Goal: Check status: Check status

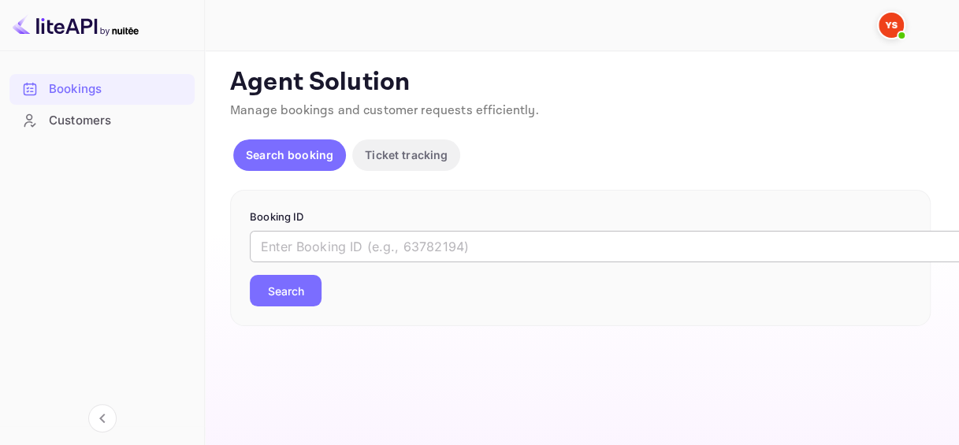
click at [314, 255] on input "text" at bounding box center [644, 247] width 788 height 32
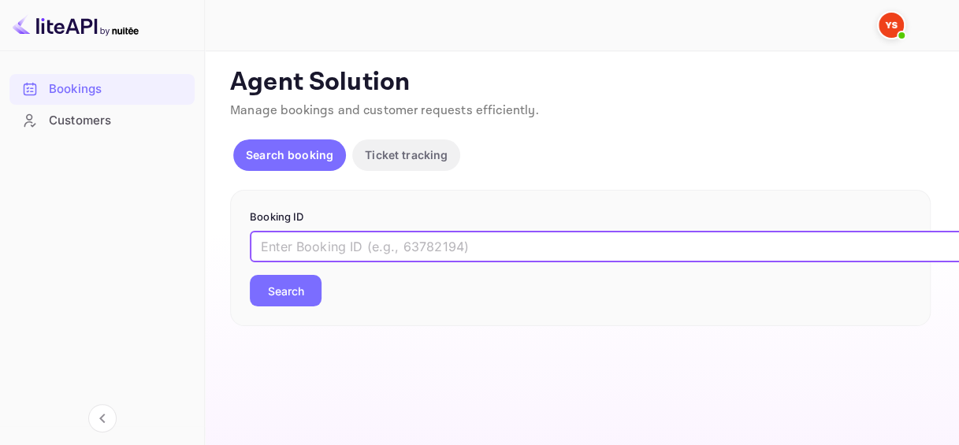
paste input "9043750"
type input "9043750"
click at [282, 295] on button "Search" at bounding box center [286, 291] width 72 height 32
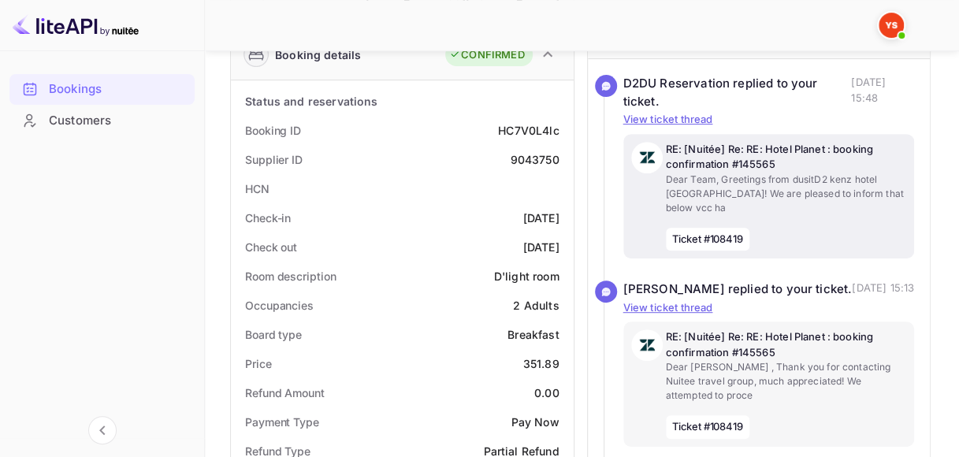
scroll to position [236, 0]
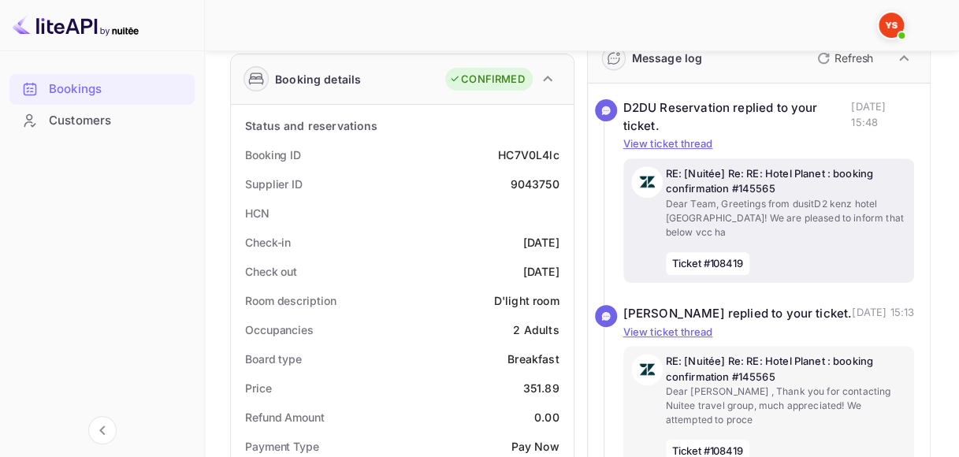
click at [838, 221] on p "Dear Team, Greetings from dusitD2 kenz hotel [GEOGRAPHIC_DATA]! We are pleased …" at bounding box center [786, 218] width 241 height 43
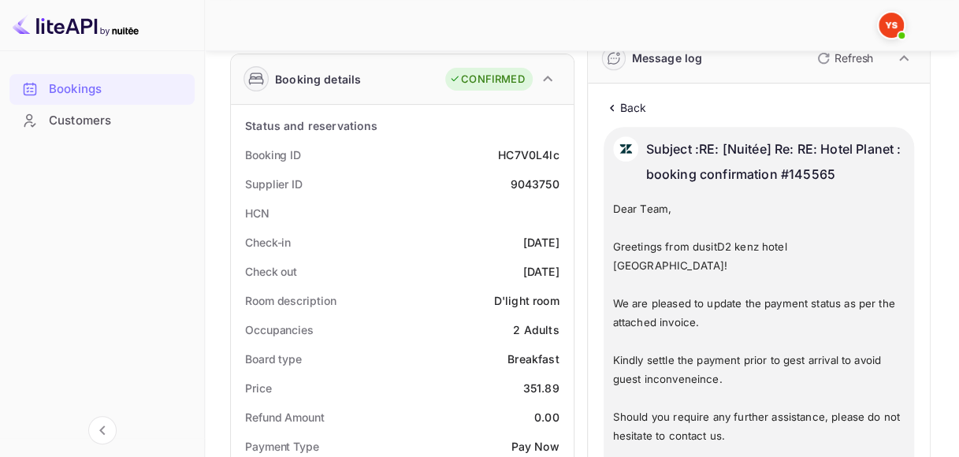
scroll to position [315, 0]
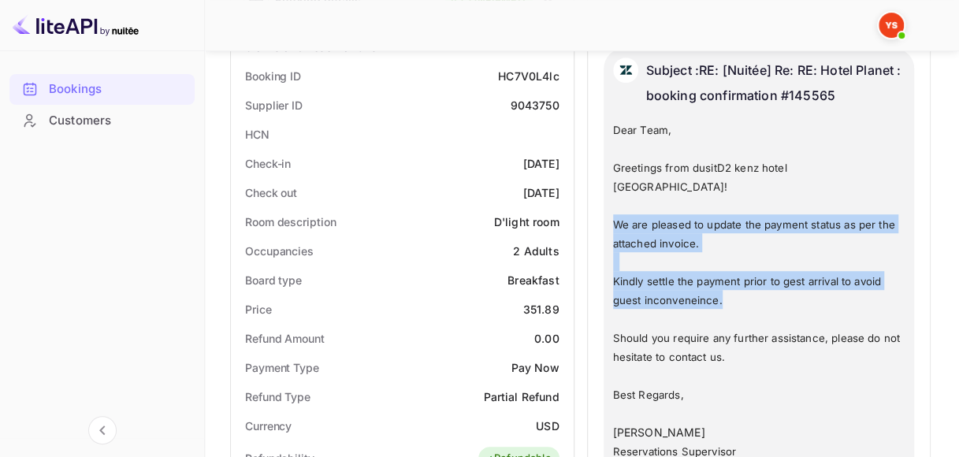
drag, startPoint x: 611, startPoint y: 205, endPoint x: 738, endPoint y: 284, distance: 148.7
click at [749, 252] on p at bounding box center [759, 261] width 292 height 19
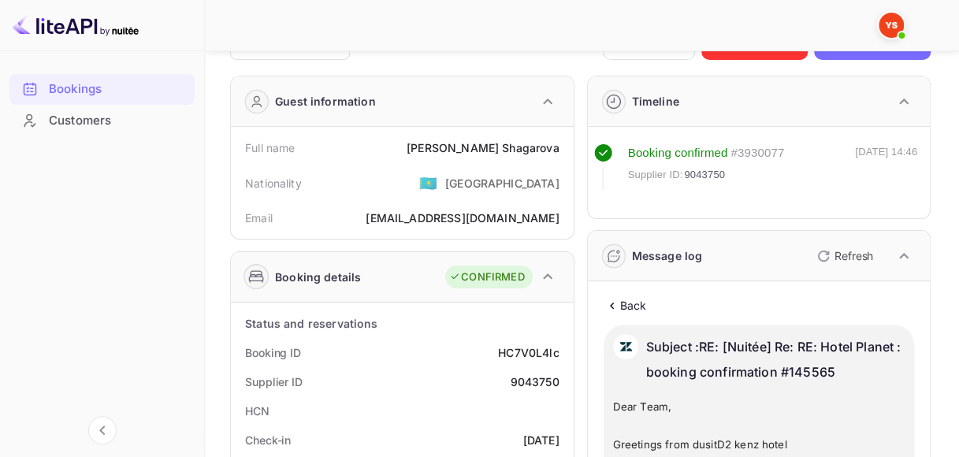
scroll to position [0, 0]
